Goal: Task Accomplishment & Management: Complete application form

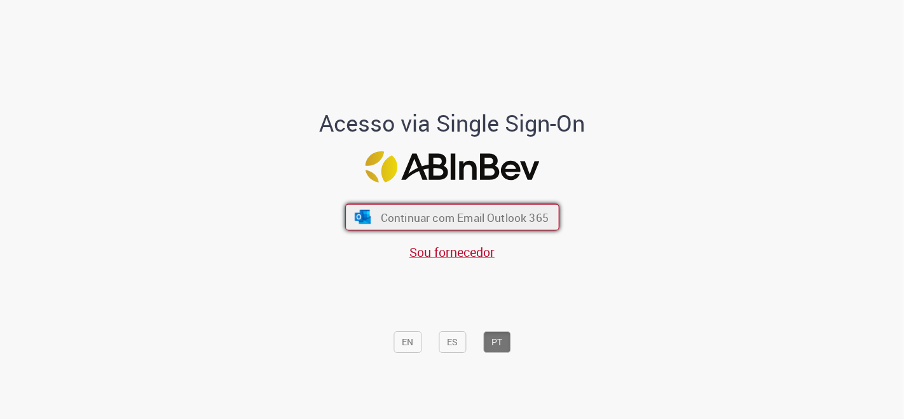
click at [508, 217] on span "Continuar com Email Outlook 365" at bounding box center [464, 217] width 168 height 15
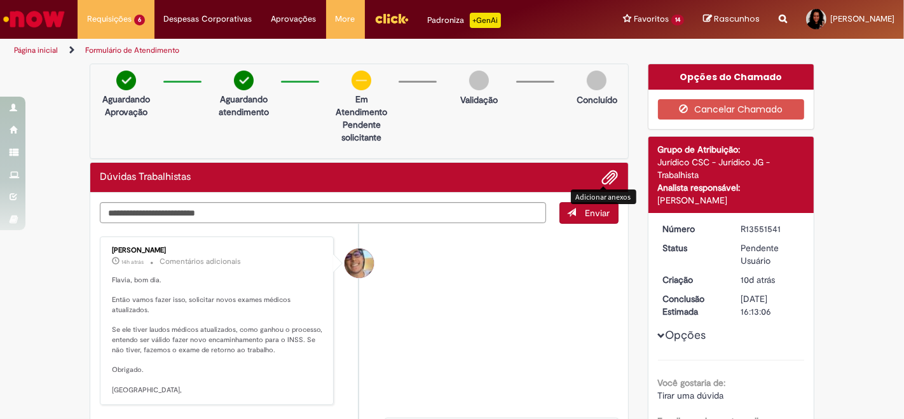
click at [607, 172] on span "Adicionar anexos" at bounding box center [609, 177] width 15 height 15
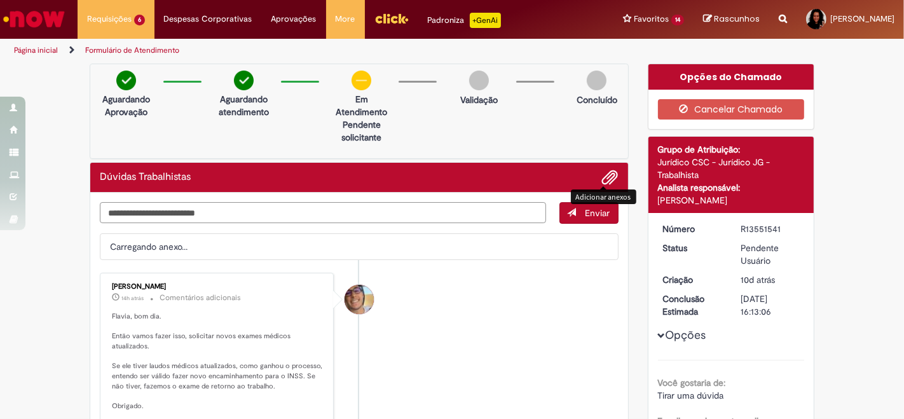
click at [297, 210] on textarea "Digite sua mensagem aqui..." at bounding box center [323, 212] width 446 height 21
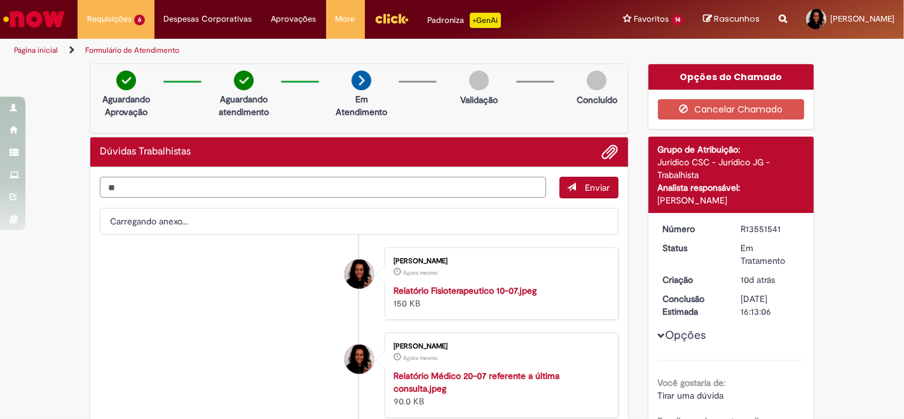
type textarea "*"
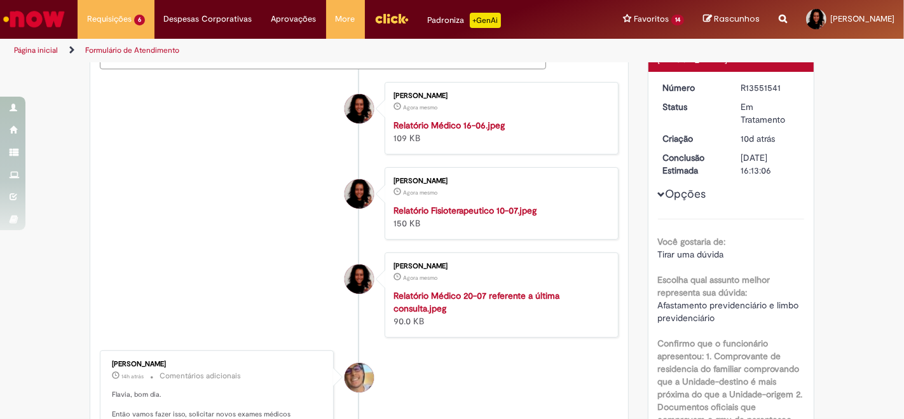
scroll to position [71, 0]
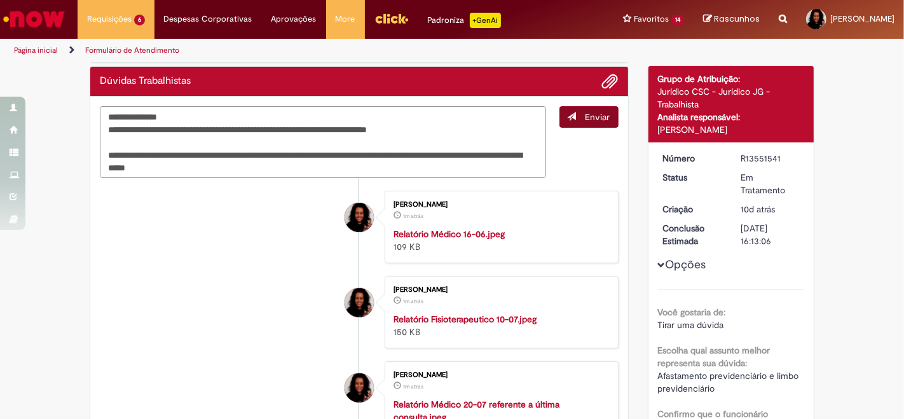
type textarea "**********"
click at [597, 112] on span "Enviar" at bounding box center [597, 116] width 25 height 11
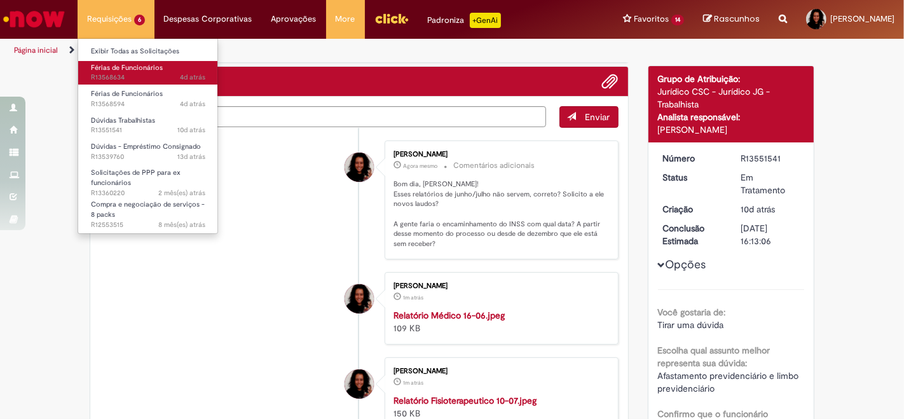
click at [121, 70] on span "Férias de Funcionários" at bounding box center [127, 68] width 72 height 10
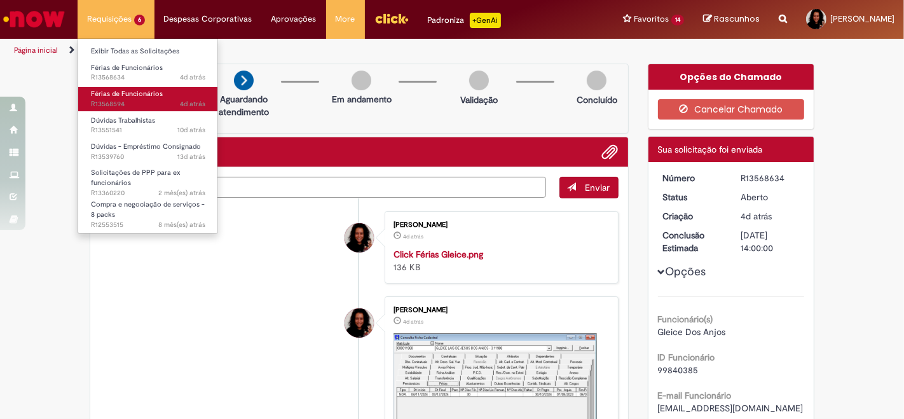
click at [129, 97] on span "Férias de Funcionários" at bounding box center [127, 94] width 72 height 10
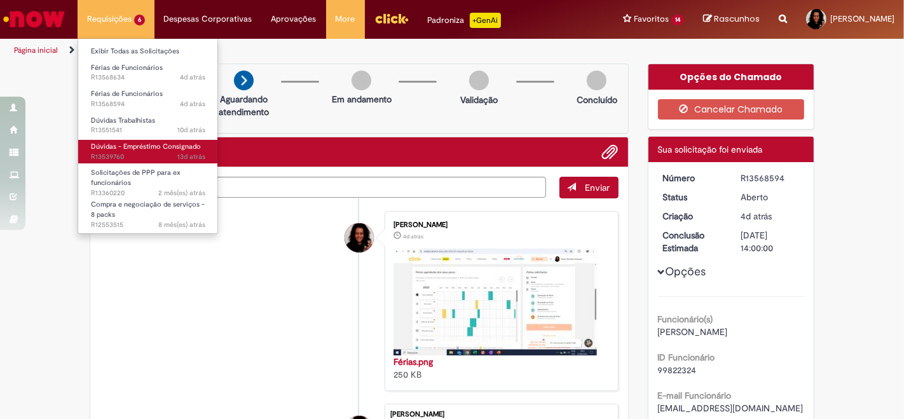
click at [126, 149] on span "Dúvidas - Empréstimo Consignado" at bounding box center [146, 147] width 110 height 10
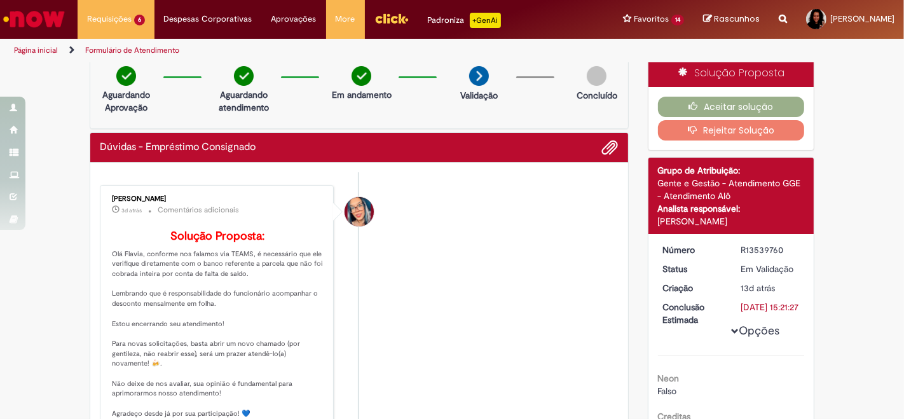
scroll to position [2, 0]
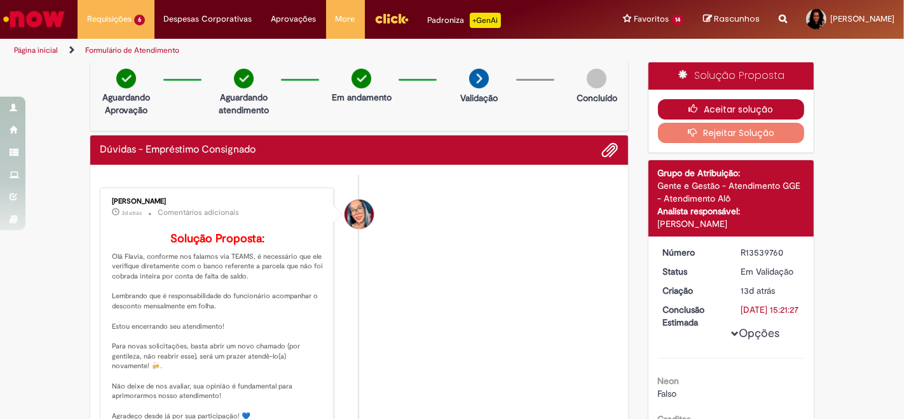
click at [661, 102] on button "Aceitar solução" at bounding box center [731, 109] width 147 height 20
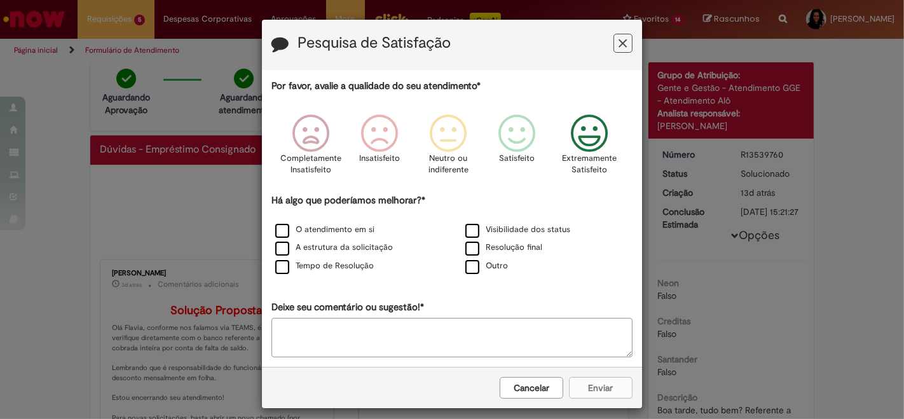
click at [593, 133] on icon "Feedback" at bounding box center [589, 133] width 48 height 38
click at [339, 268] on label "Tempo de Resolução" at bounding box center [324, 266] width 98 height 12
click at [328, 226] on label "O atendimento em si" at bounding box center [324, 230] width 99 height 12
click at [597, 379] on button "Enviar" at bounding box center [601, 388] width 64 height 22
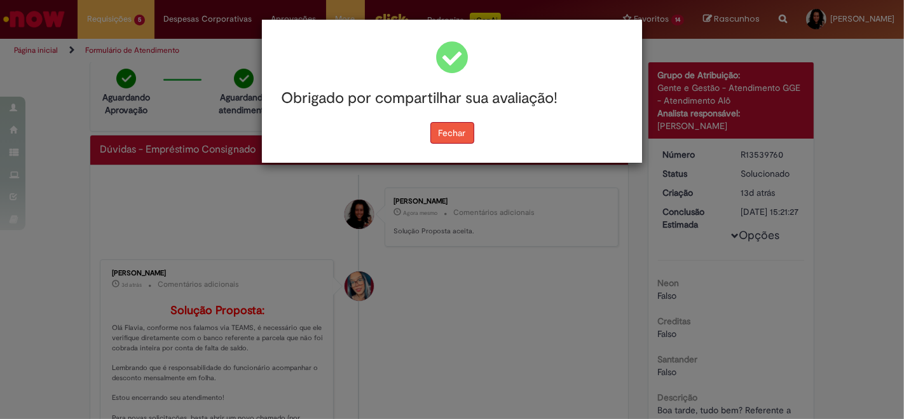
click at [447, 133] on button "Fechar" at bounding box center [452, 133] width 44 height 22
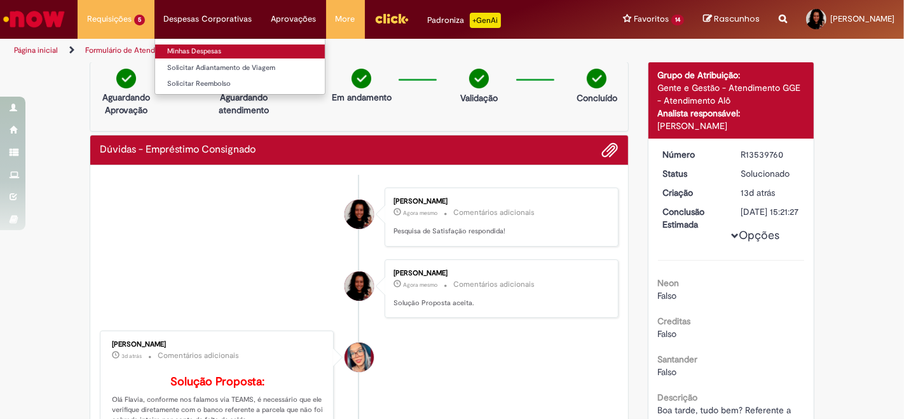
click at [207, 51] on link "Minhas Despesas" at bounding box center [240, 51] width 170 height 14
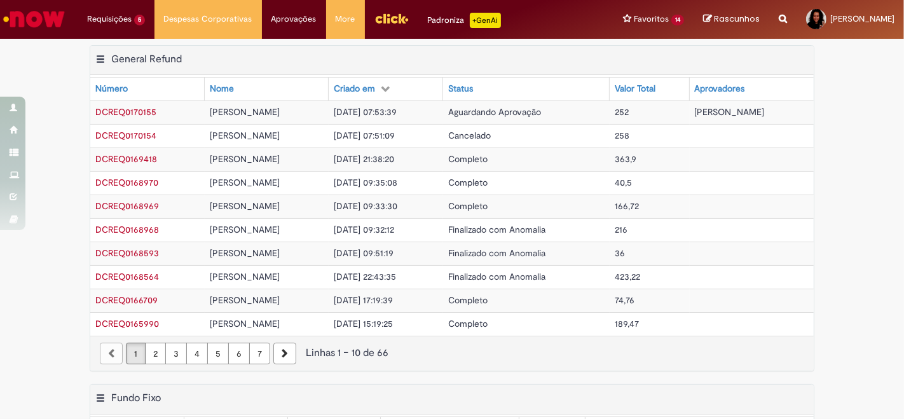
click at [449, 157] on span "Completo" at bounding box center [467, 158] width 39 height 11
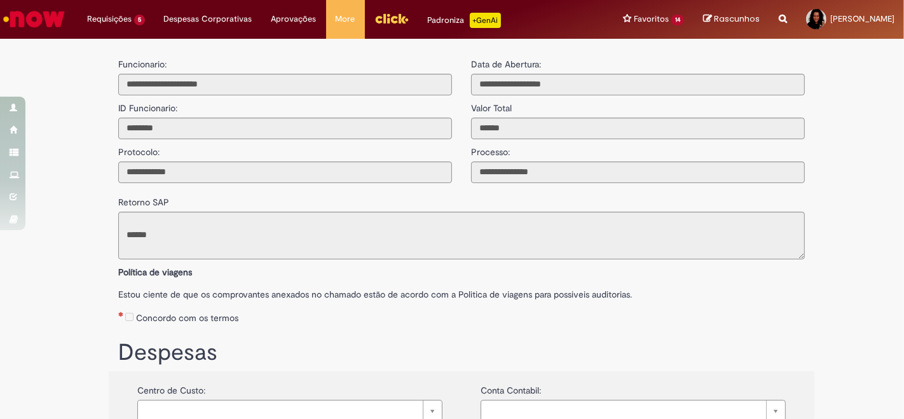
type input "**********"
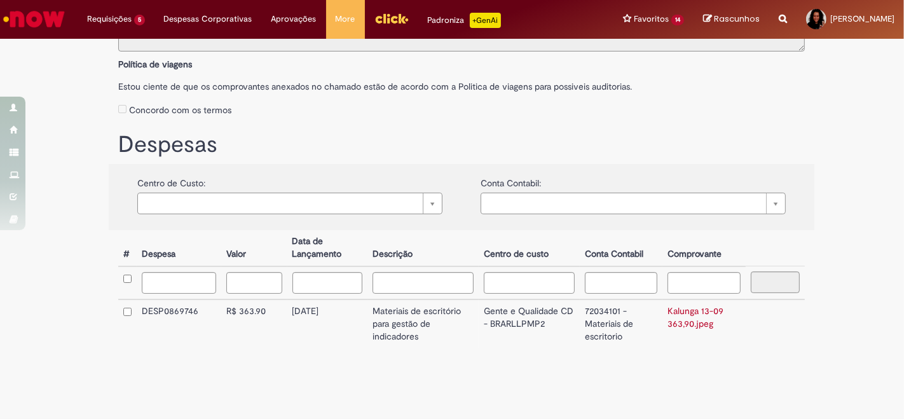
scroll to position [212, 0]
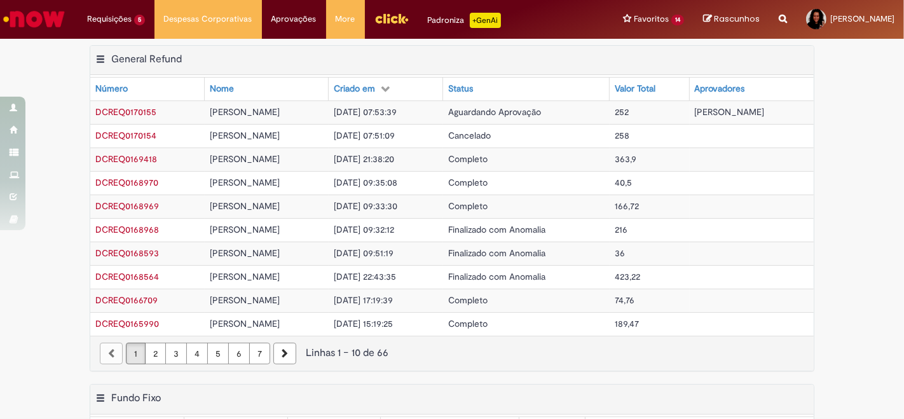
click at [501, 156] on td "Completo" at bounding box center [526, 159] width 166 height 24
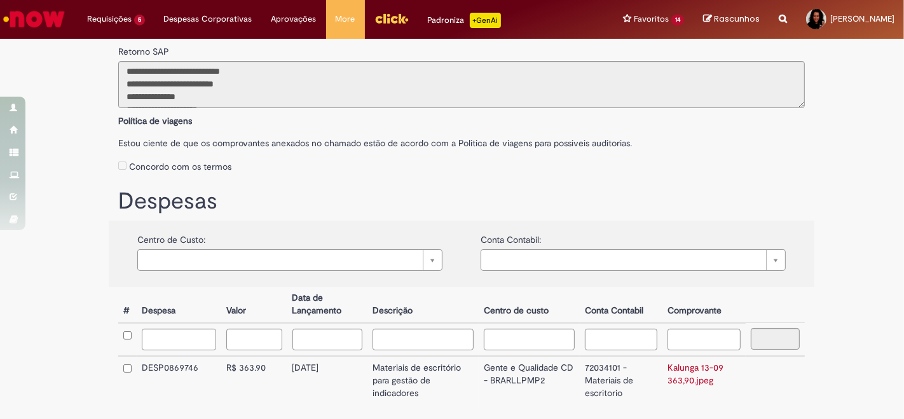
scroll to position [212, 0]
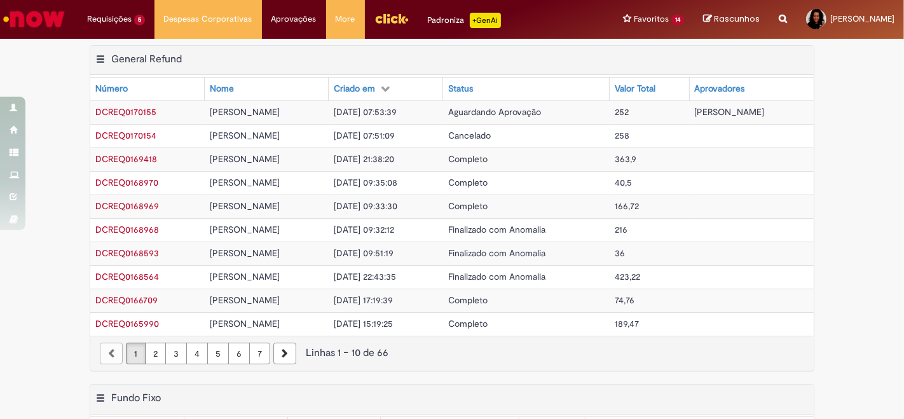
click at [475, 203] on td "Completo" at bounding box center [526, 206] width 166 height 24
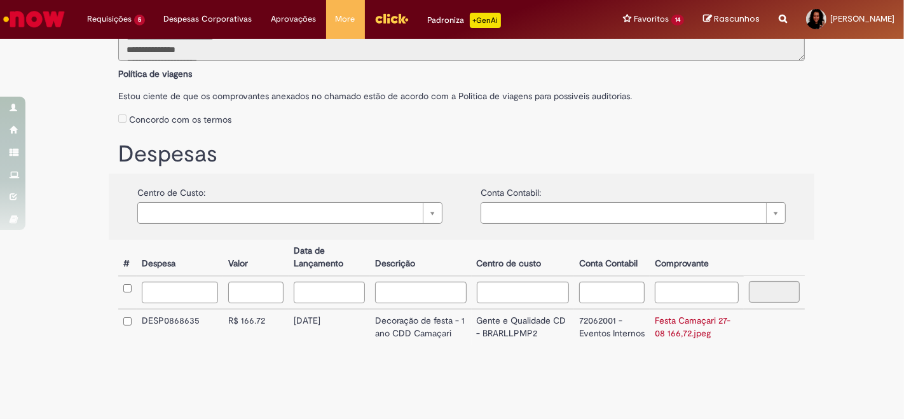
scroll to position [200, 0]
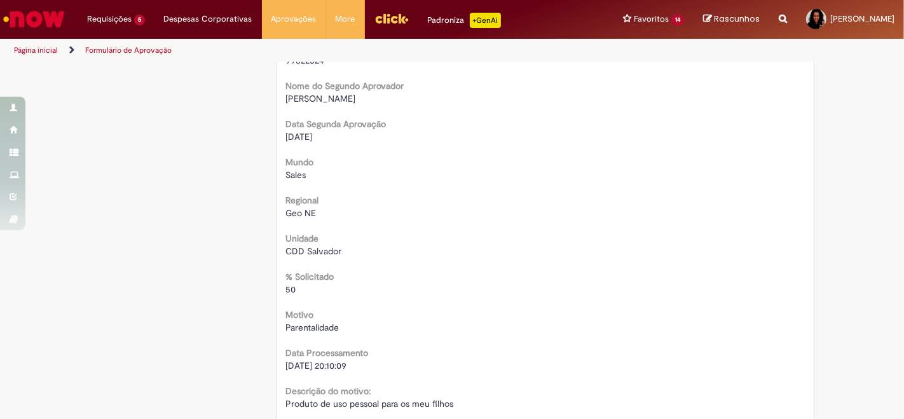
scroll to position [119, 0]
